Goal: Find specific page/section: Find specific page/section

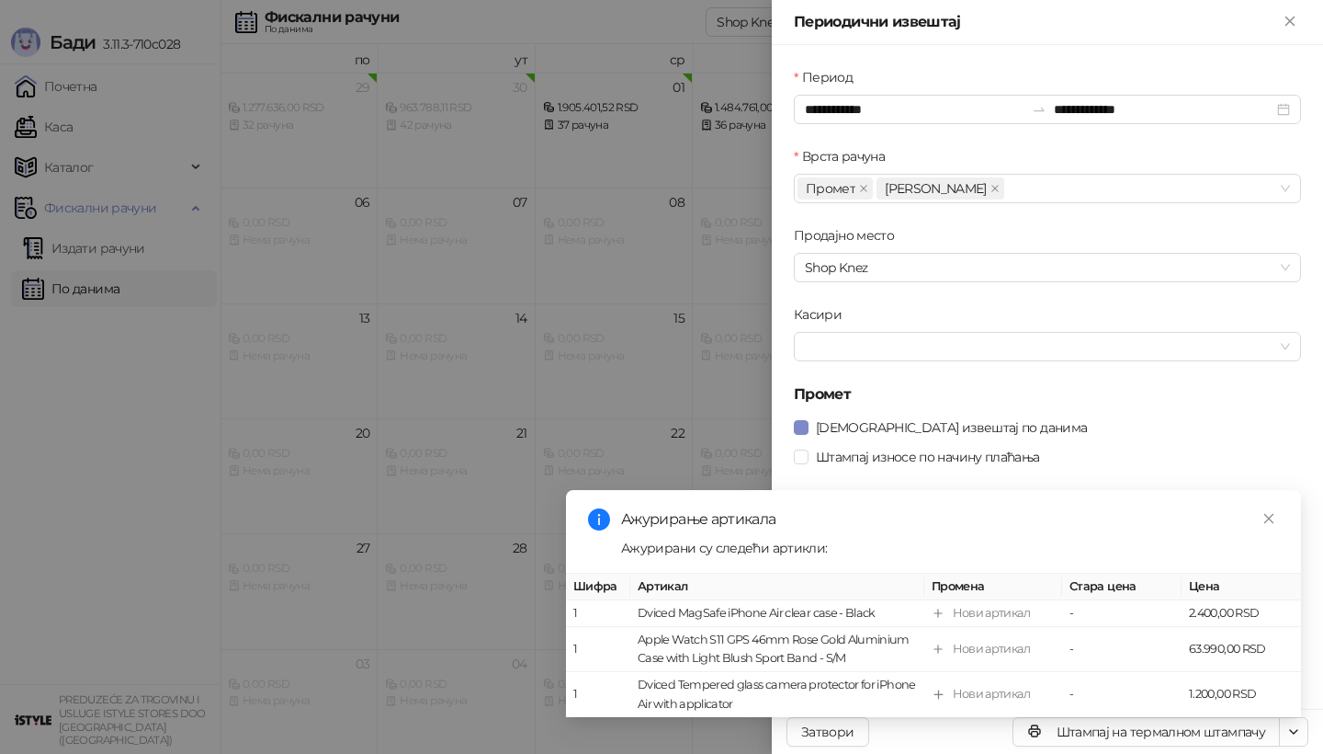
click at [62, 126] on div at bounding box center [661, 377] width 1323 height 754
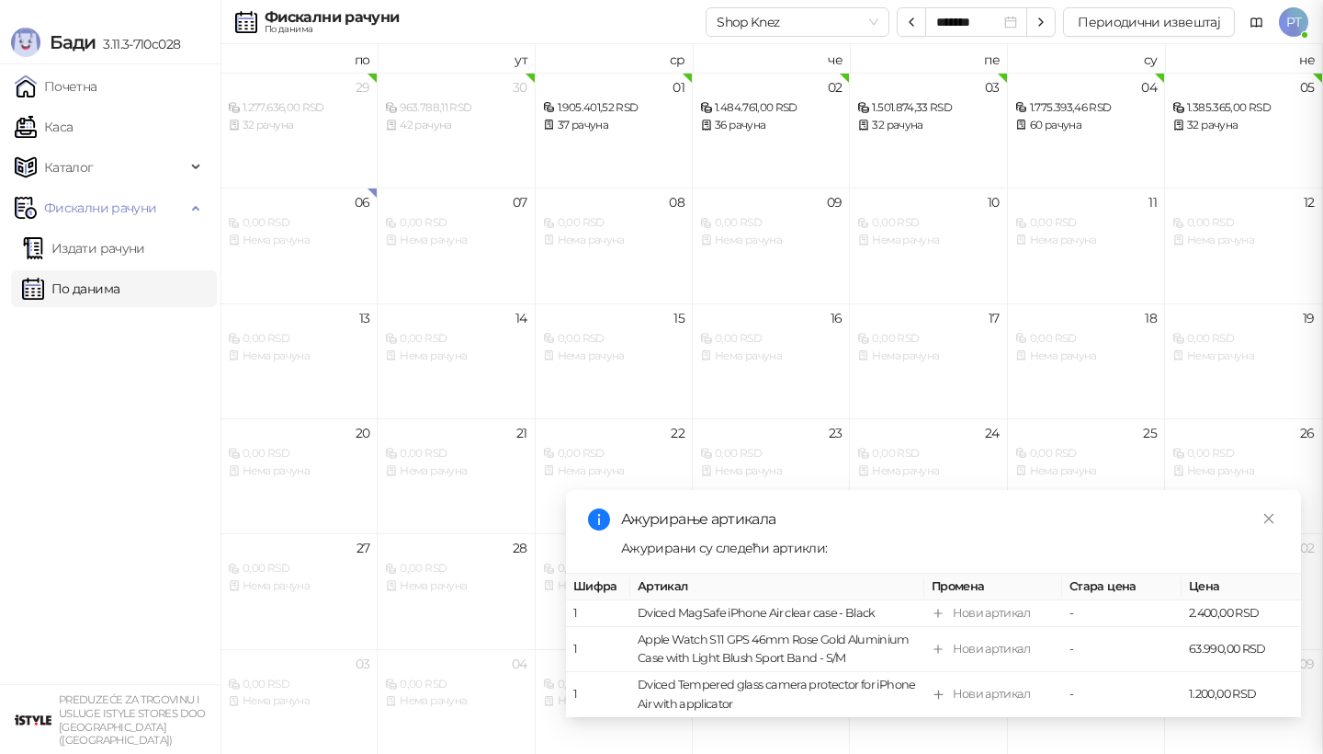
click at [62, 126] on div at bounding box center [661, 377] width 1323 height 754
click at [1264, 516] on icon "close" at bounding box center [1269, 518] width 13 height 13
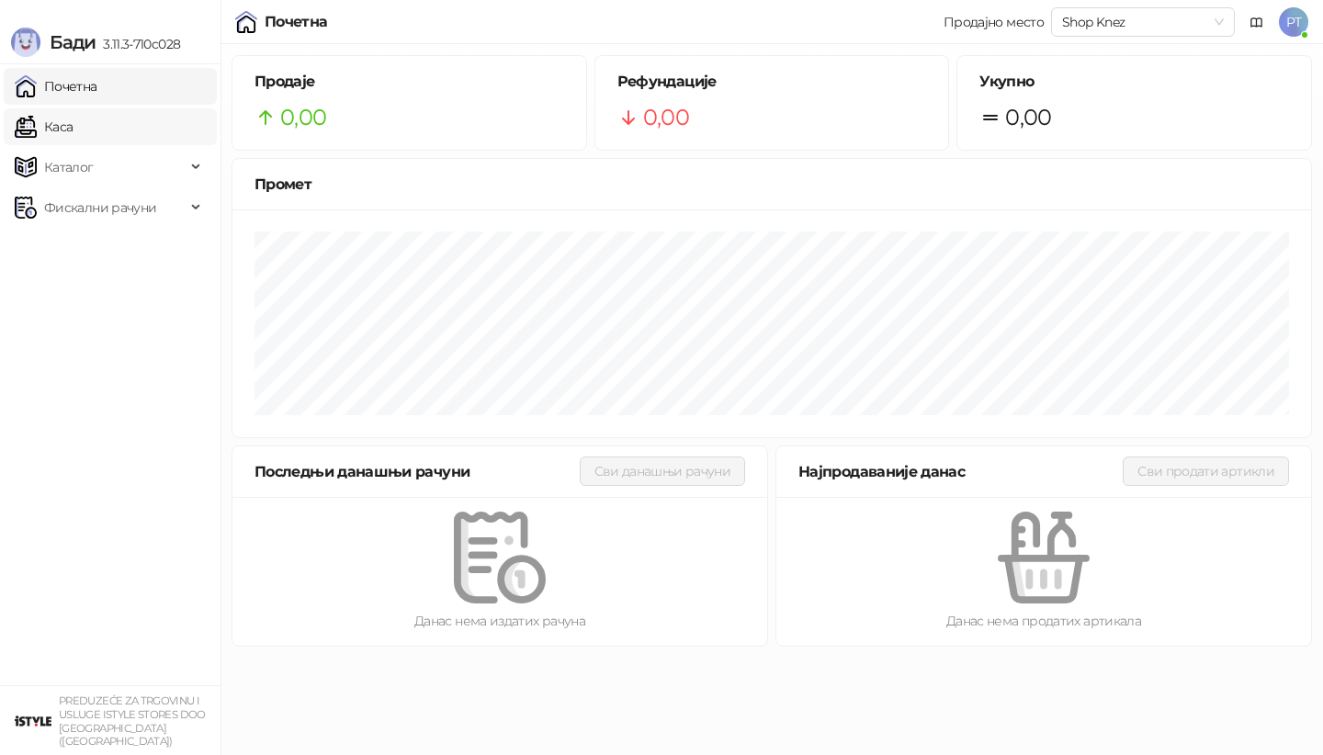
click at [73, 142] on link "Каса" at bounding box center [44, 126] width 58 height 37
